Goal: Navigation & Orientation: Understand site structure

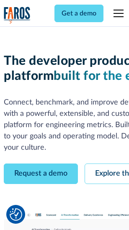
scroll to position [47, 0]
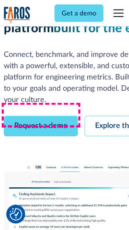
click at [41, 116] on link "Request a demo" at bounding box center [41, 126] width 74 height 21
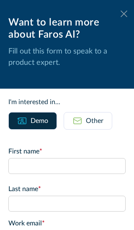
click at [121, 14] on icon at bounding box center [124, 13] width 7 height 6
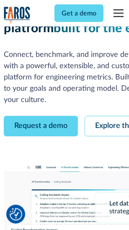
click at [109, 116] on link "Explore the platform" at bounding box center [129, 126] width 89 height 21
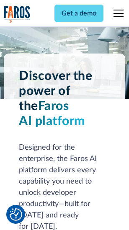
scroll to position [6381, 0]
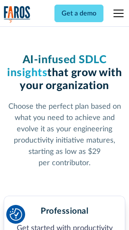
scroll to position [1328, 0]
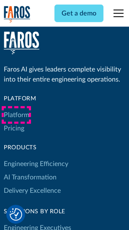
click at [16, 115] on link "Platform" at bounding box center [17, 114] width 26 height 13
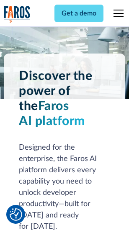
scroll to position [6650, 0]
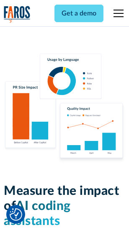
scroll to position [5229, 0]
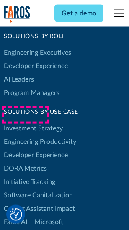
click at [25, 162] on link "DORA Metrics" at bounding box center [25, 168] width 43 height 13
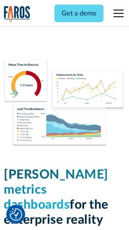
scroll to position [3708, 0]
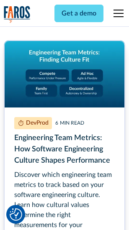
scroll to position [3812, 0]
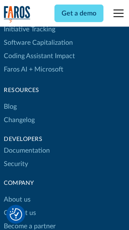
click at [19, 115] on link "Changelog" at bounding box center [19, 120] width 31 height 13
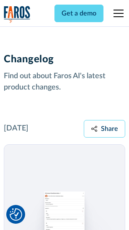
scroll to position [10271, 0]
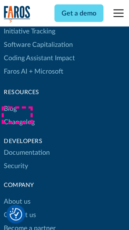
click at [17, 196] on link "About us" at bounding box center [17, 202] width 27 height 13
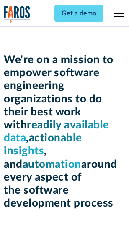
scroll to position [2897, 0]
